Goal: Task Accomplishment & Management: Manage account settings

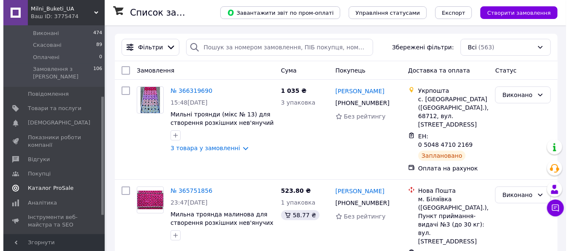
scroll to position [127, 0]
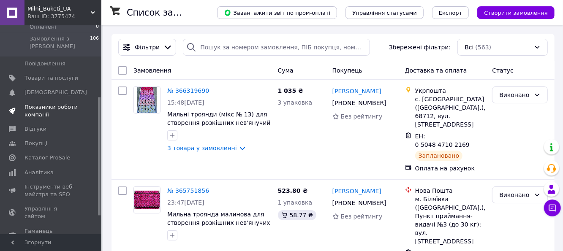
click at [52, 103] on span "Показники роботи компанії" at bounding box center [51, 110] width 54 height 15
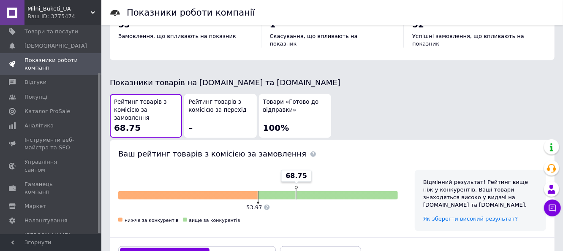
scroll to position [422, 0]
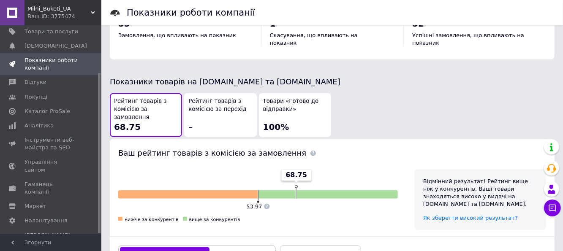
click at [309, 102] on span "Товари «Готово до відправки»" at bounding box center [295, 106] width 64 height 16
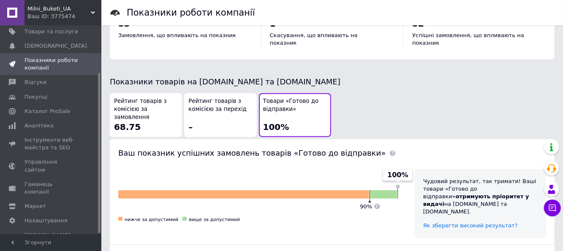
click at [149, 102] on span "Рейтинг товарів з комісією за замовлення" at bounding box center [146, 110] width 64 height 24
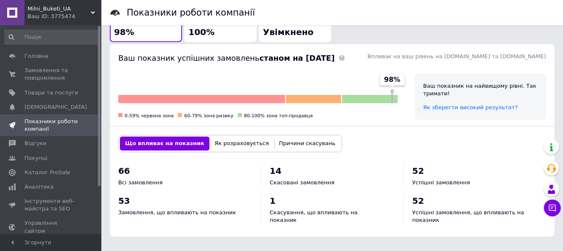
scroll to position [0, 0]
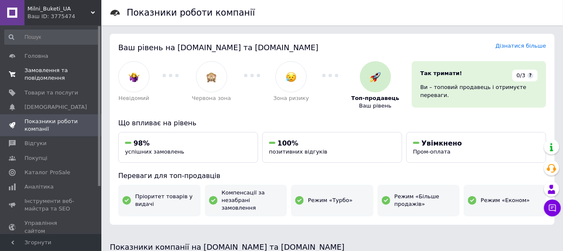
click at [46, 71] on span "Замовлення та повідомлення" at bounding box center [51, 74] width 54 height 15
